Goal: Task Accomplishment & Management: Complete application form

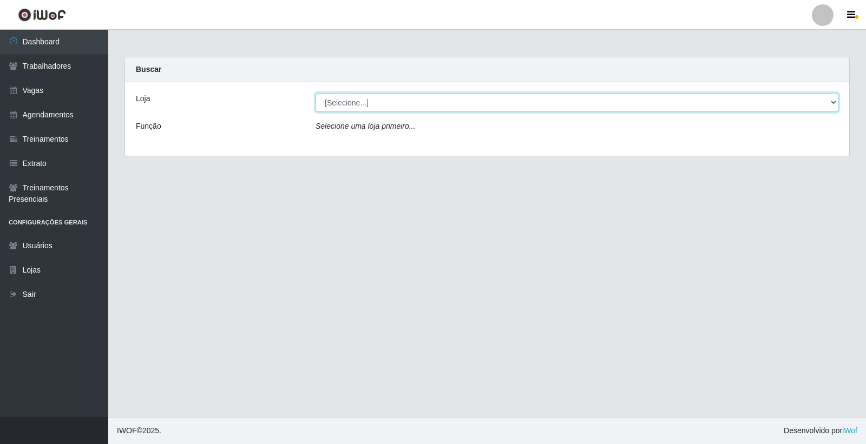
click at [430, 100] on select "[Selecione...] Leite Clan - [GEOGRAPHIC_DATA]" at bounding box center [576, 102] width 523 height 19
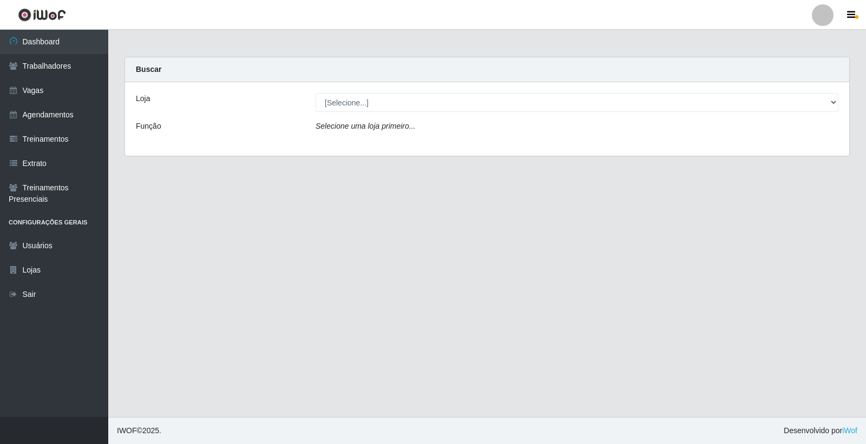
click at [429, 143] on div "Loja [Selecione...] Leite Clan - Bayeux Função Selecione uma loja primeiro..." at bounding box center [487, 119] width 724 height 74
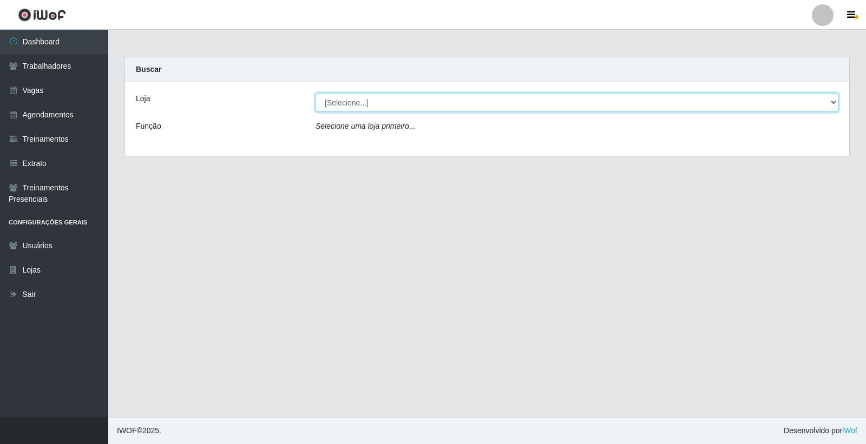
click at [424, 104] on select "[Selecione...] Leite Clan - [GEOGRAPHIC_DATA]" at bounding box center [576, 102] width 523 height 19
select select "452"
click at [315, 93] on select "[Selecione...] Leite Clan - [GEOGRAPHIC_DATA]" at bounding box center [576, 102] width 523 height 19
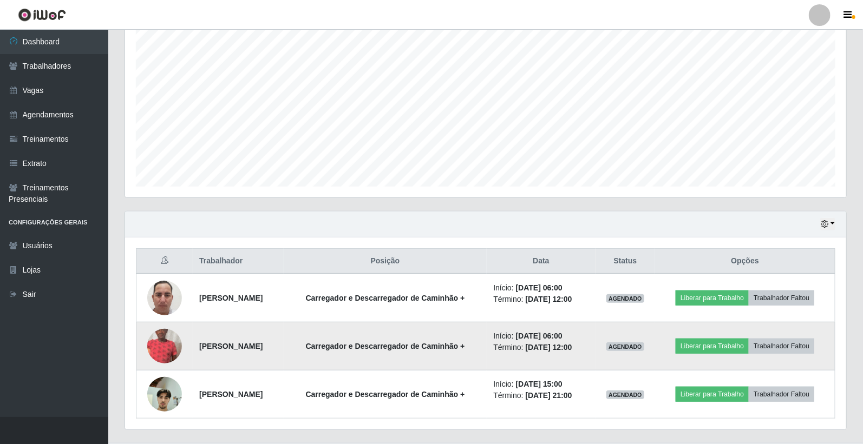
scroll to position [226, 0]
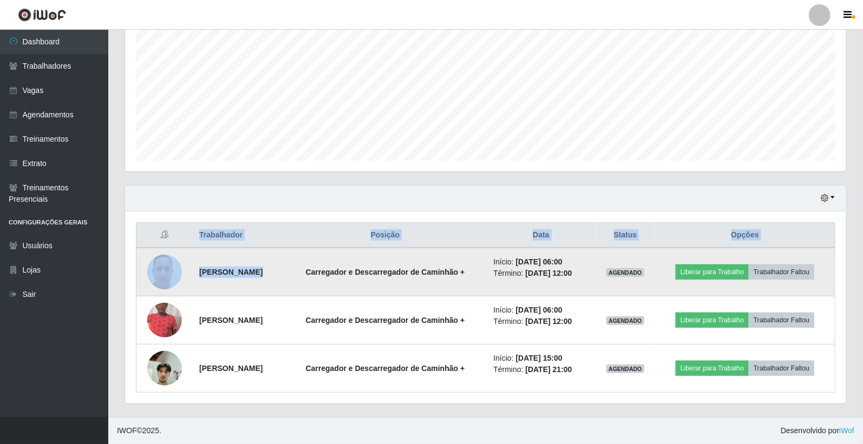
drag, startPoint x: 156, startPoint y: 257, endPoint x: 308, endPoint y: 279, distance: 154.1
click at [308, 279] on div "Trabalhador Posição Data Status Opções [PERSON_NAME] e Descarregador de Caminhã…" at bounding box center [485, 308] width 721 height 192
click at [309, 278] on td "Carregador e Descarregador de Caminhão +" at bounding box center [385, 272] width 203 height 49
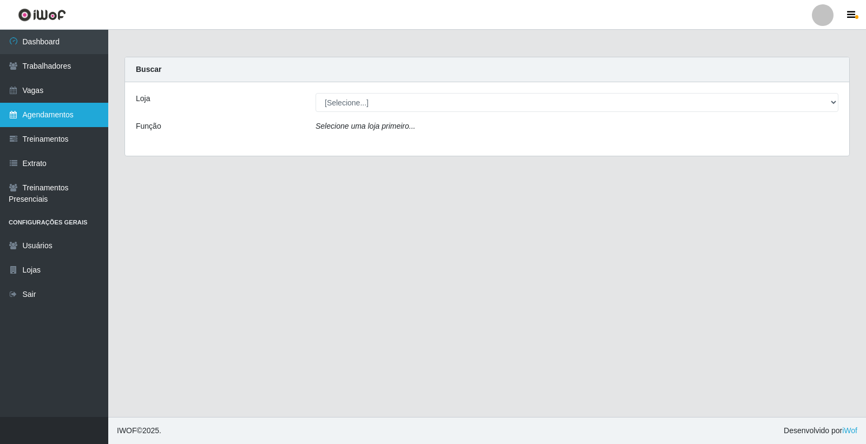
click at [45, 107] on link "Agendamentos" at bounding box center [54, 115] width 108 height 24
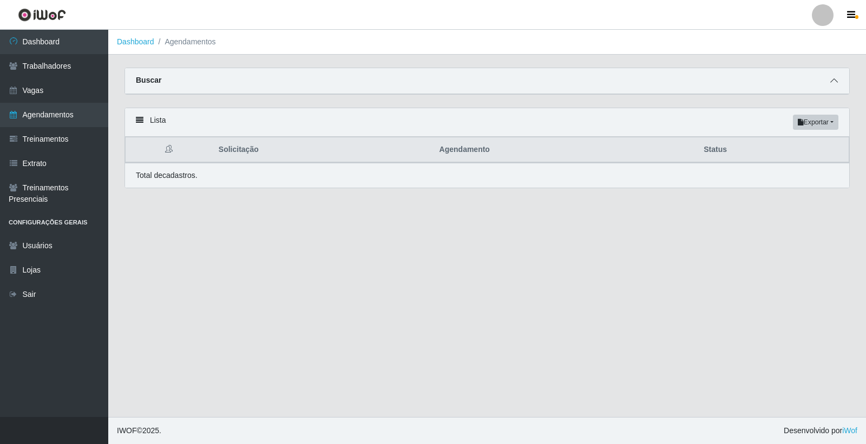
click at [837, 85] on span at bounding box center [833, 81] width 13 height 12
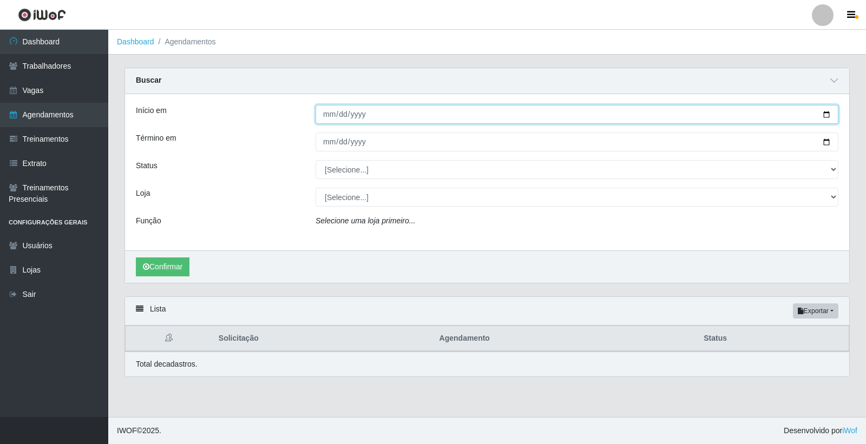
click at [326, 117] on input "Início em" at bounding box center [576, 114] width 523 height 19
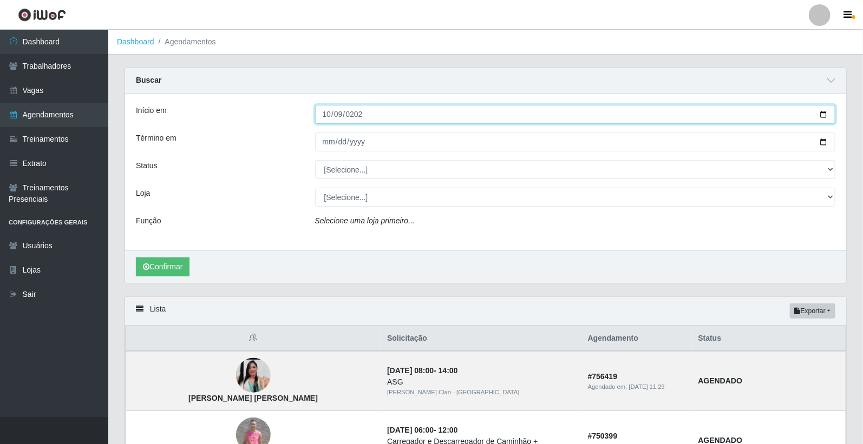
type input "2025-10-09"
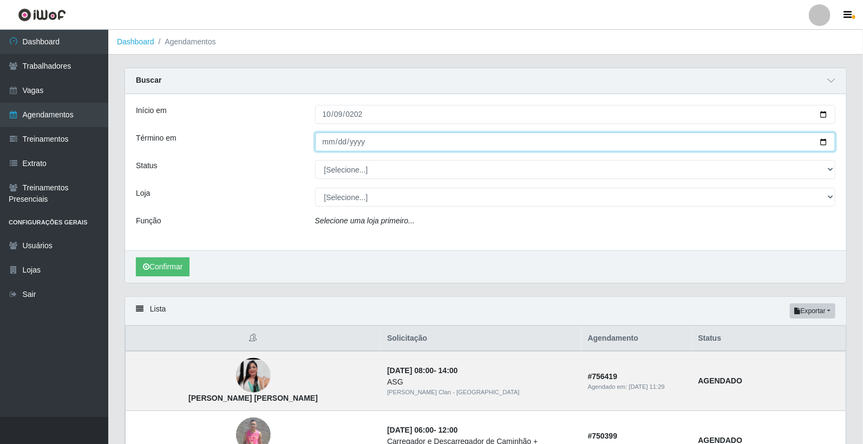
click at [329, 141] on input "Término em" at bounding box center [575, 142] width 521 height 19
type input "2025-10-10"
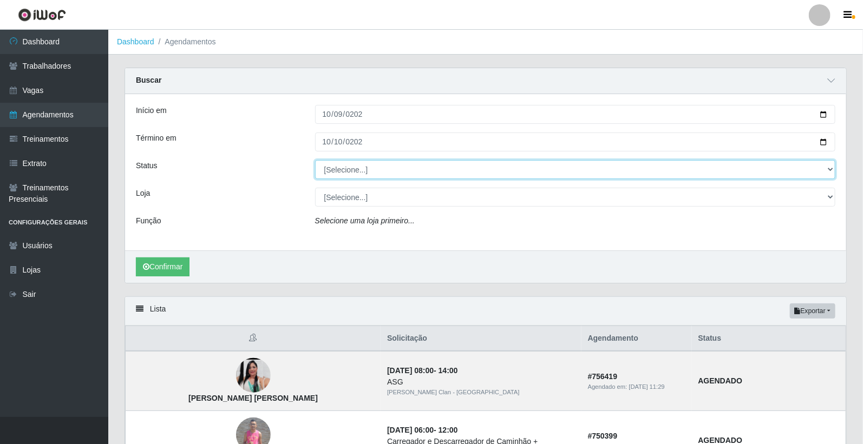
click at [360, 166] on select "[Selecione...] AGENDADO AGUARDANDO LIBERAR EM ANDAMENTO EM REVISÃO FINALIZADO C…" at bounding box center [575, 169] width 521 height 19
select select "AGENDADO"
click at [315, 160] on select "[Selecione...] AGENDADO AGUARDANDO LIBERAR EM ANDAMENTO EM REVISÃO FINALIZADO C…" at bounding box center [575, 169] width 521 height 19
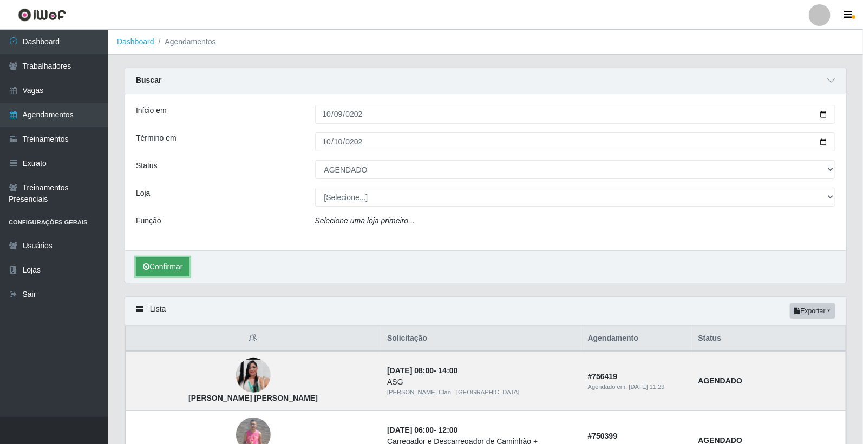
click at [175, 269] on button "Confirmar" at bounding box center [163, 267] width 54 height 19
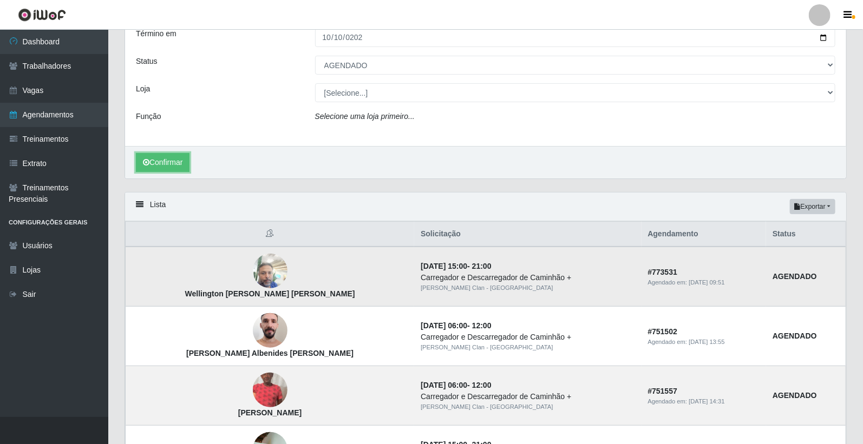
scroll to position [180, 0]
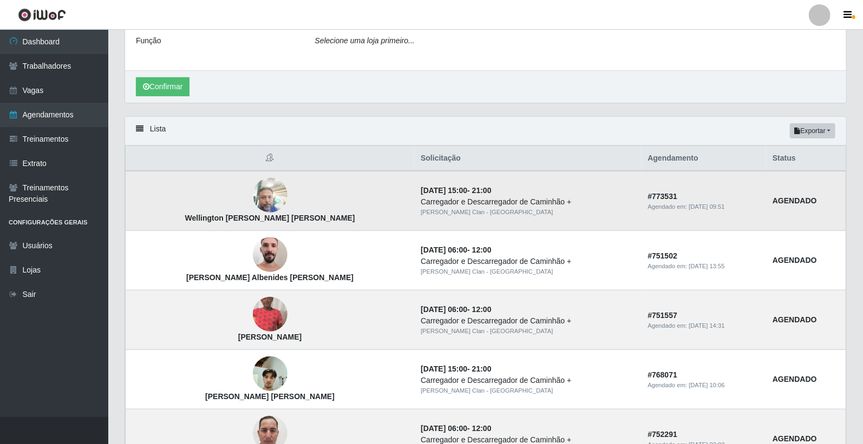
click at [253, 198] on img at bounding box center [270, 196] width 35 height 46
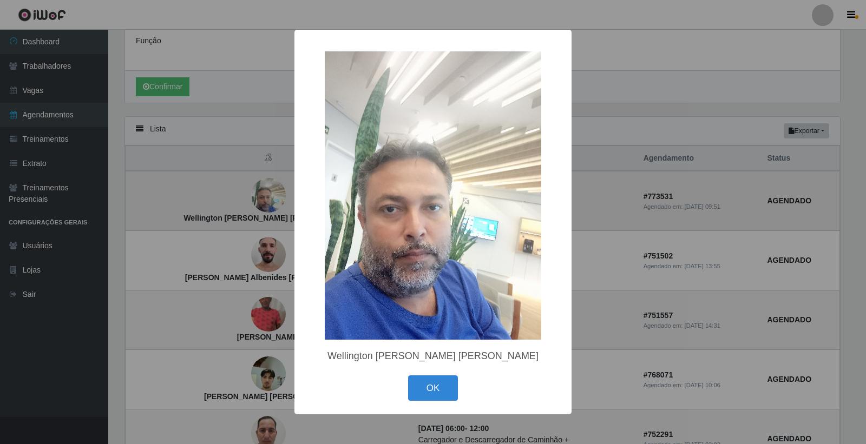
click at [237, 198] on div "× Wellington de Figueiredo Braz OK Cancel" at bounding box center [433, 222] width 866 height 444
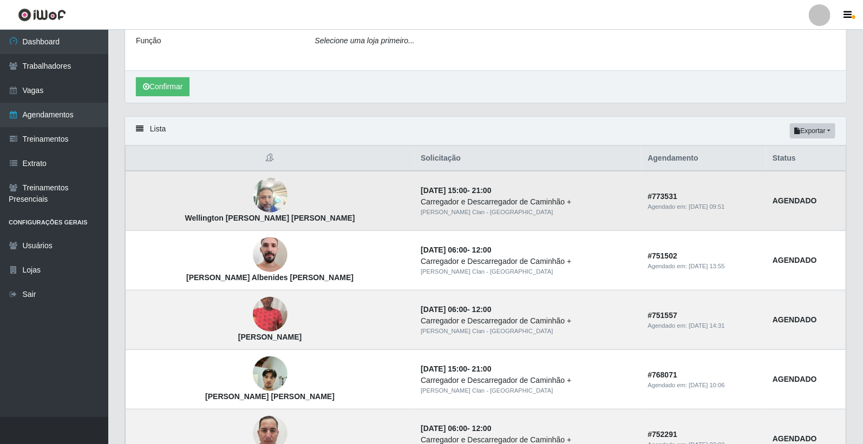
click at [253, 202] on img at bounding box center [270, 196] width 35 height 46
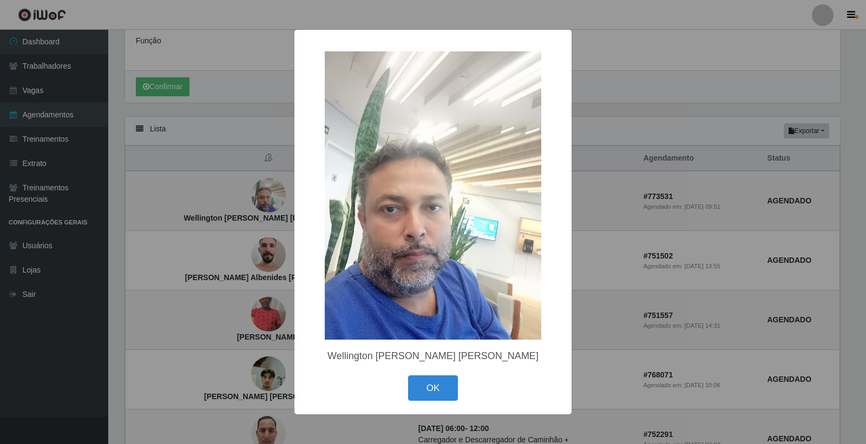
click at [249, 201] on div "× Wellington de Figueiredo Braz OK Cancel" at bounding box center [433, 222] width 866 height 444
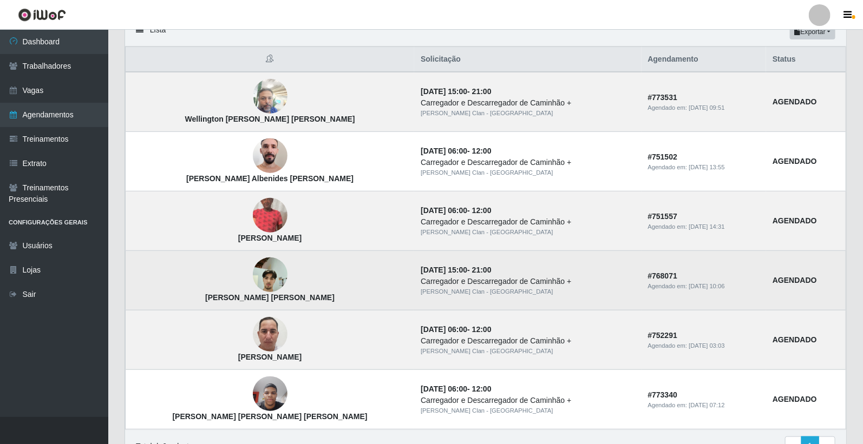
scroll to position [279, 0]
